Goal: Task Accomplishment & Management: Manage account settings

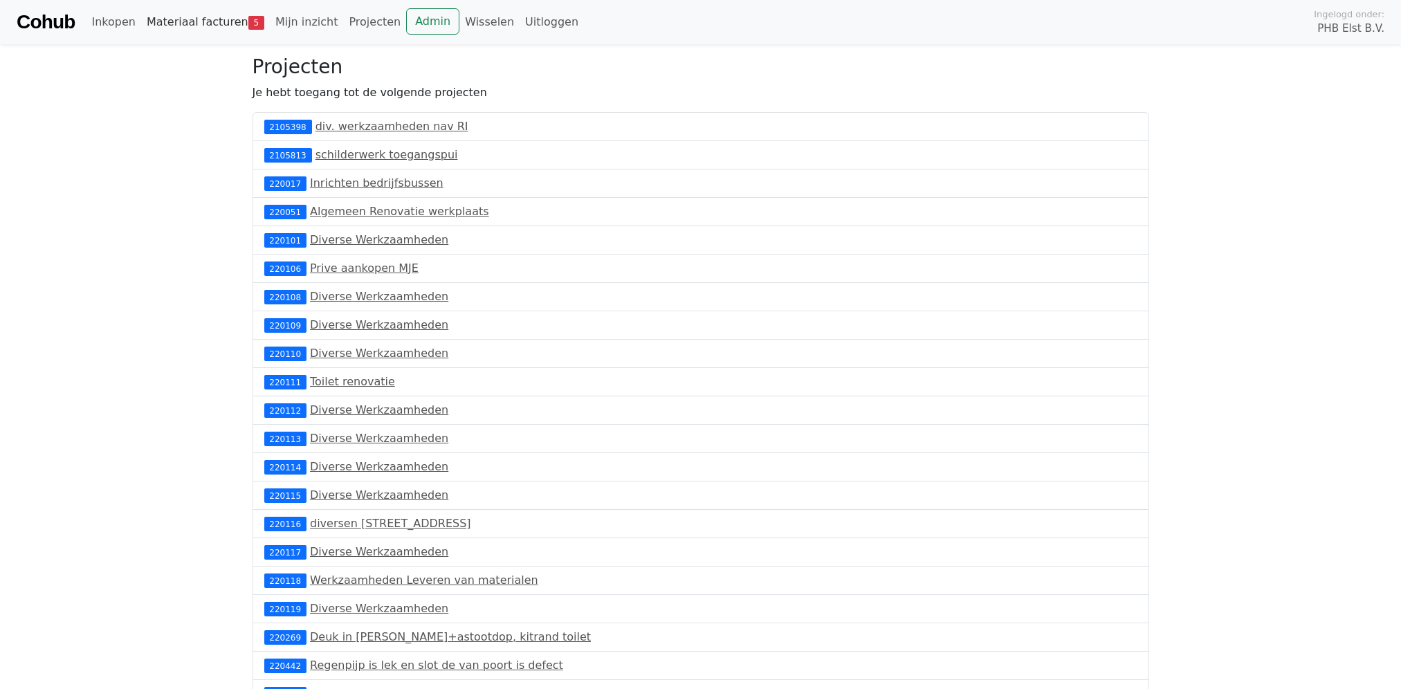
click at [231, 19] on link "Materiaal facturen 5" at bounding box center [205, 22] width 129 height 28
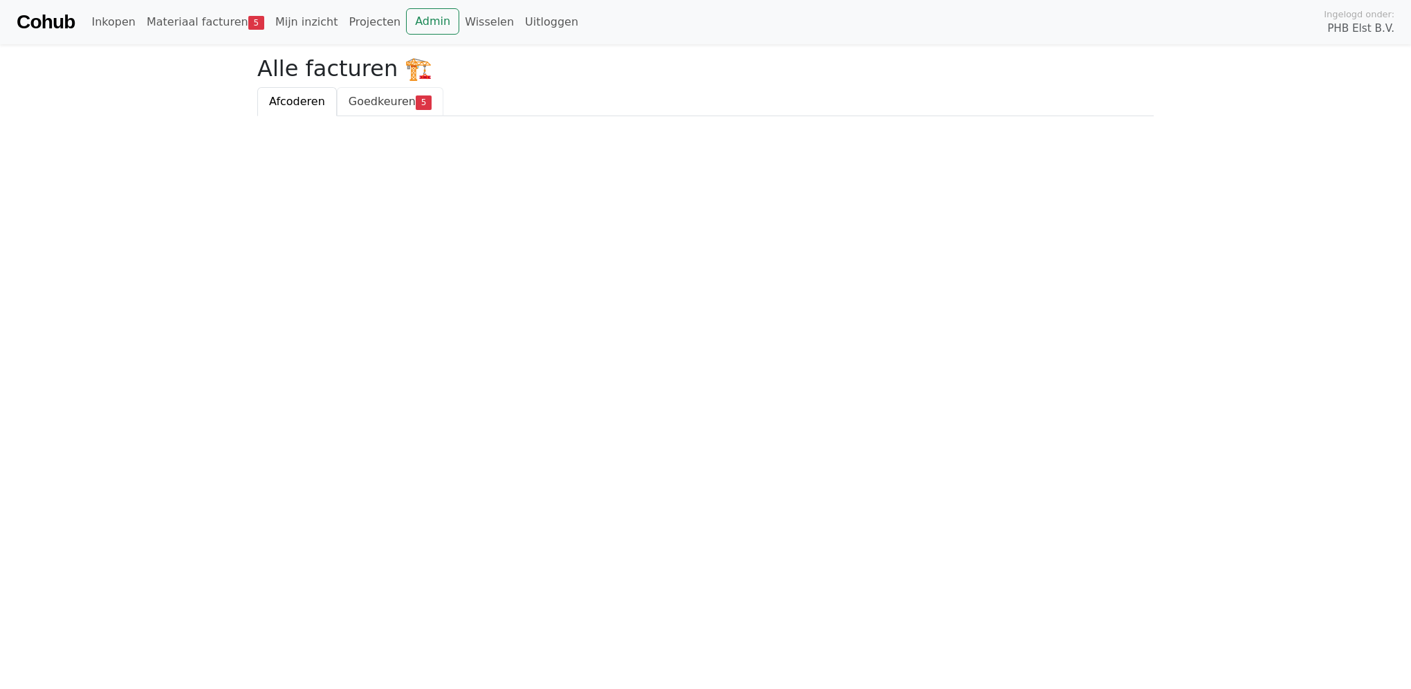
click at [381, 98] on span "Goedkeuren" at bounding box center [382, 101] width 67 height 13
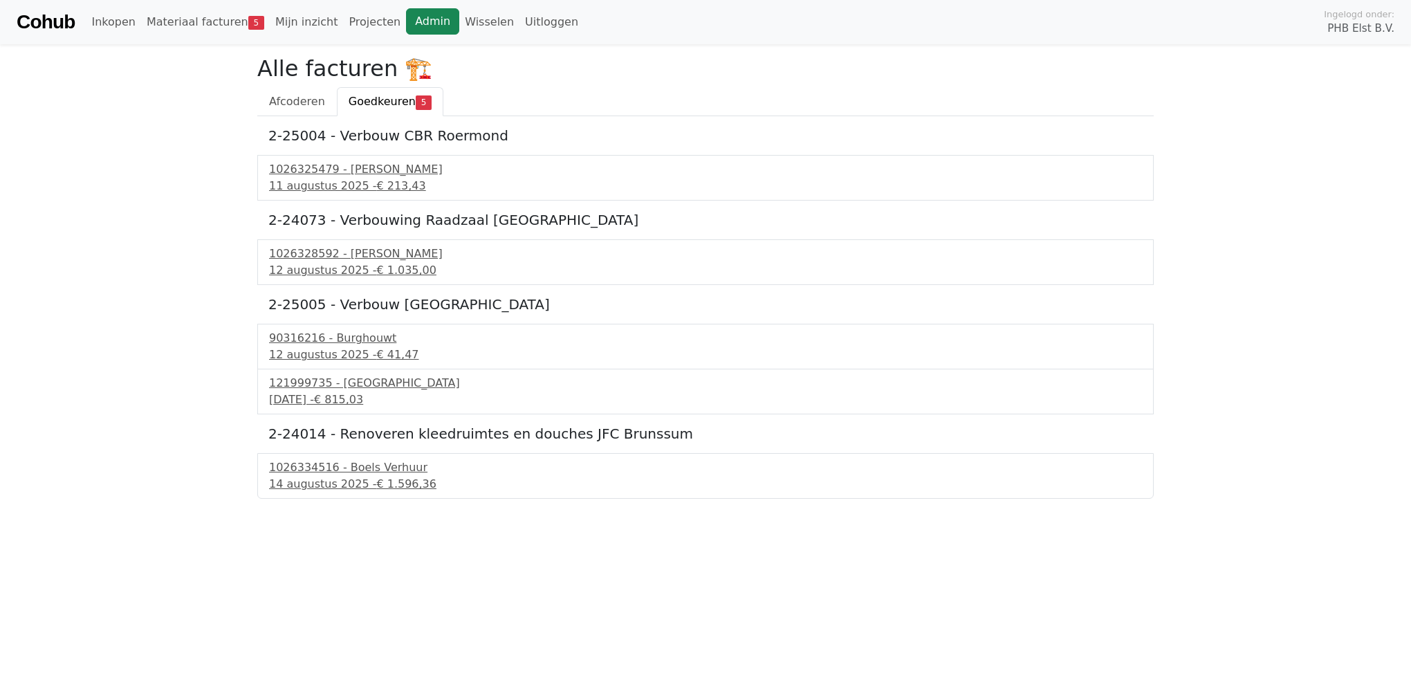
click at [406, 17] on link "Admin" at bounding box center [432, 21] width 53 height 26
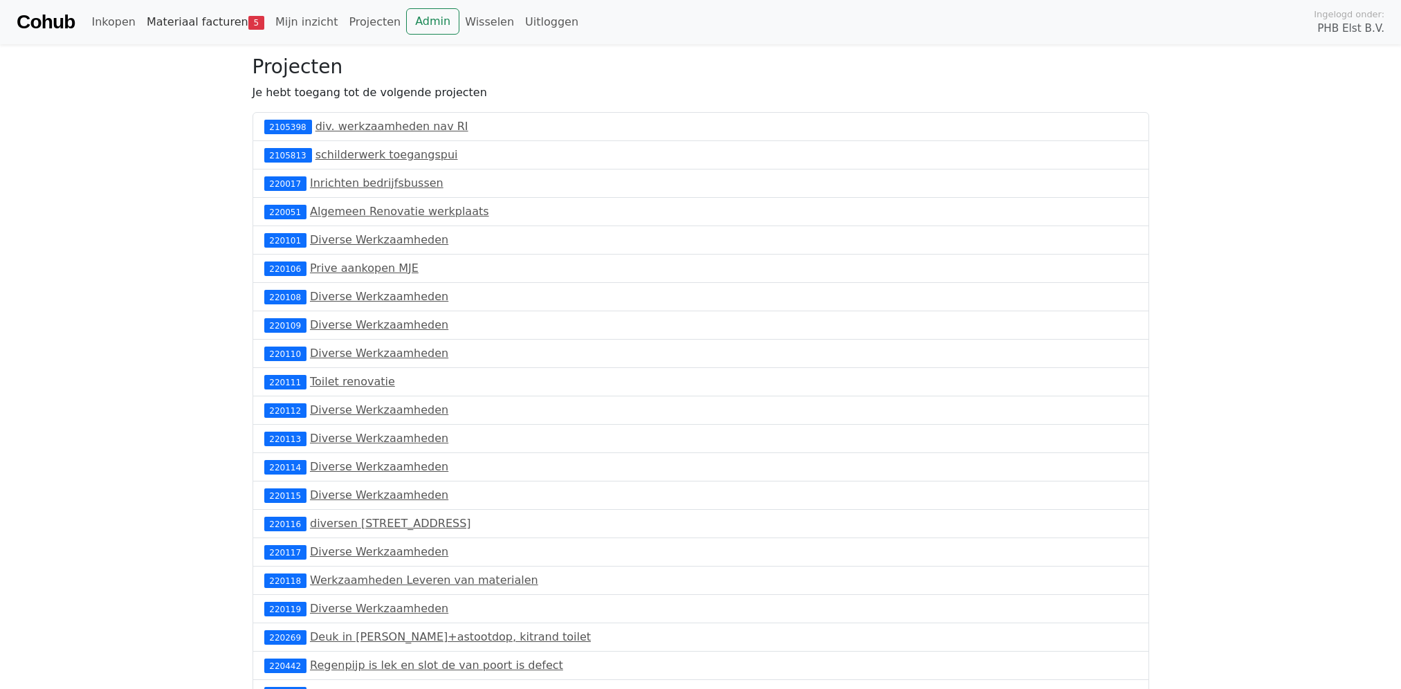
click at [208, 17] on link "Materiaal facturen 5" at bounding box center [205, 22] width 129 height 28
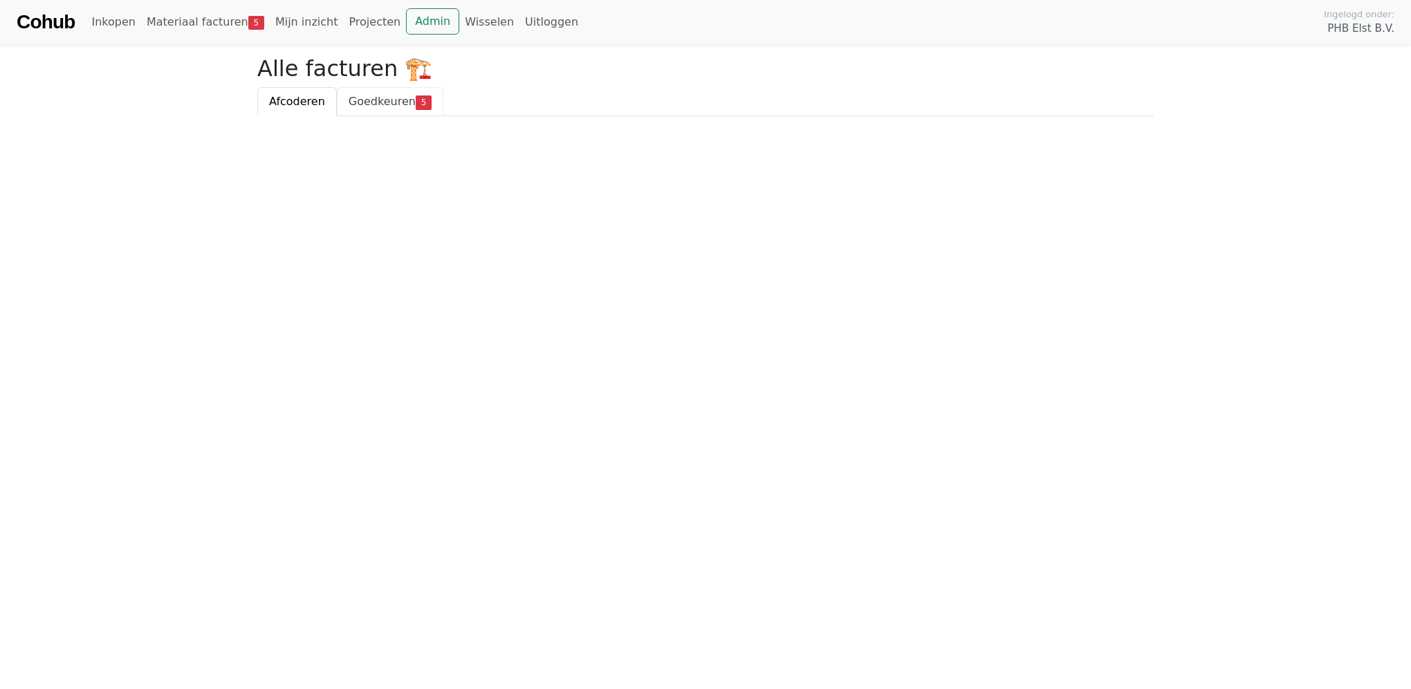
click at [395, 101] on span "Goedkeuren" at bounding box center [382, 101] width 67 height 13
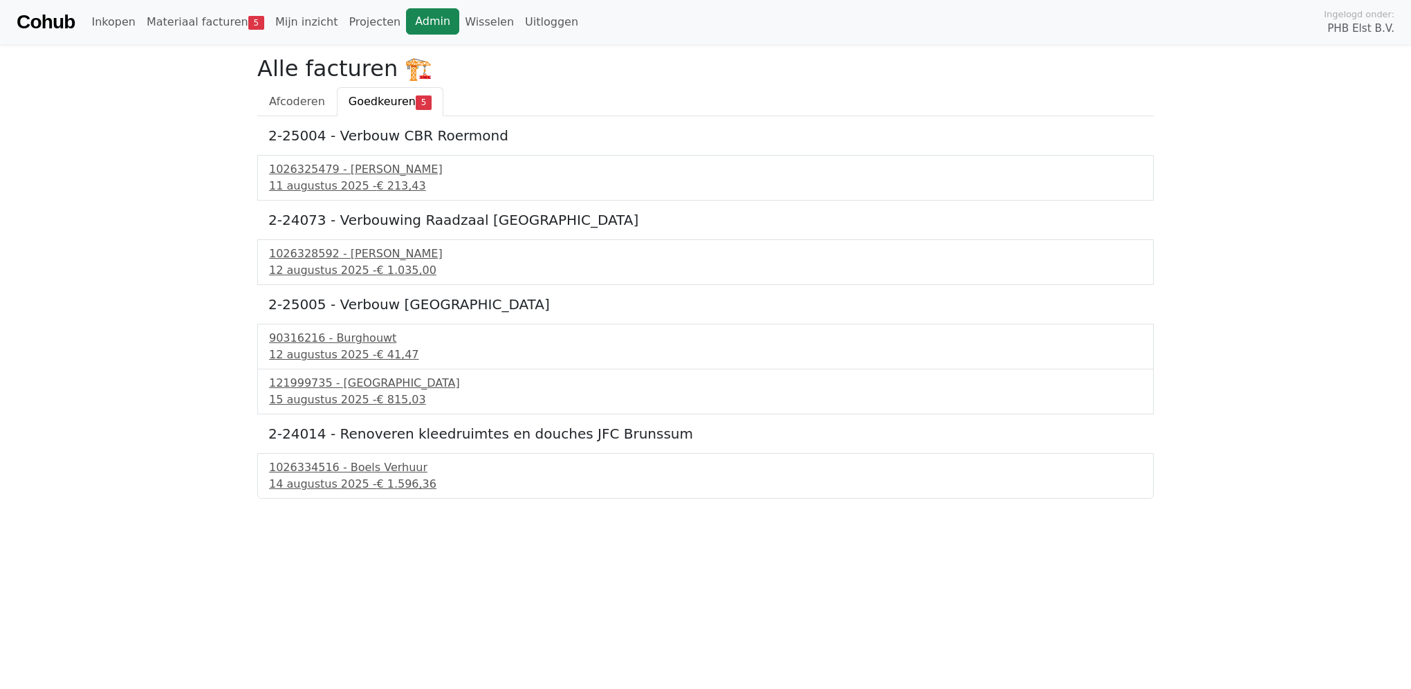
click at [410, 25] on link "Admin" at bounding box center [432, 21] width 53 height 26
